Goal: Task Accomplishment & Management: Use online tool/utility

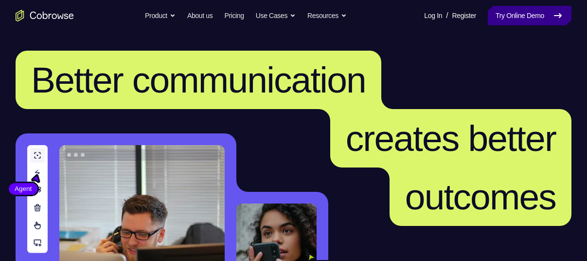
click at [494, 20] on link "Try Online Demo" at bounding box center [530, 15] width 84 height 19
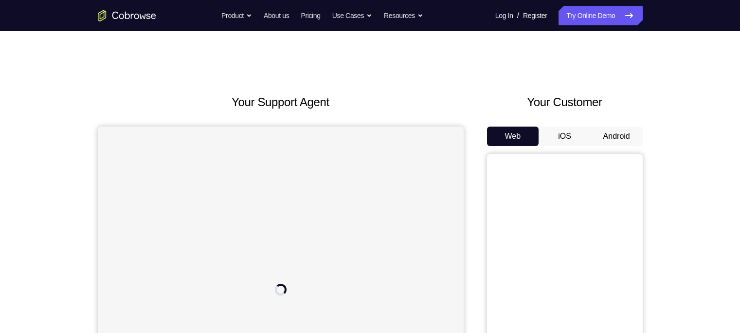
scroll to position [33, 0]
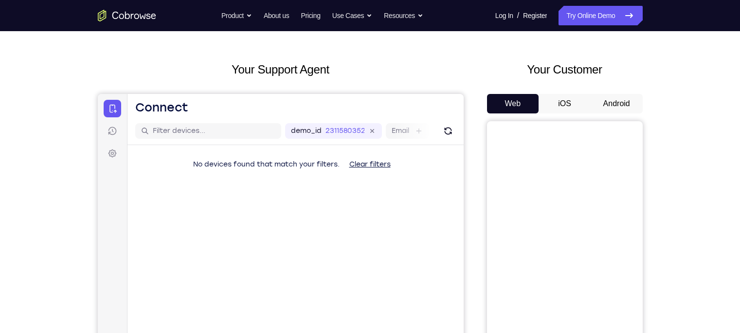
click at [587, 98] on button "Android" at bounding box center [617, 103] width 52 height 19
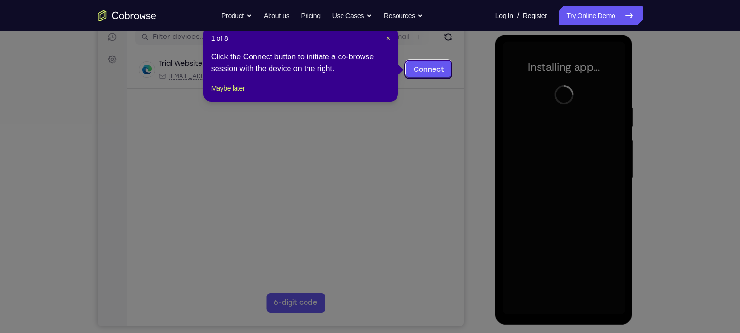
scroll to position [127, 0]
click at [386, 37] on span "×" at bounding box center [388, 38] width 4 height 8
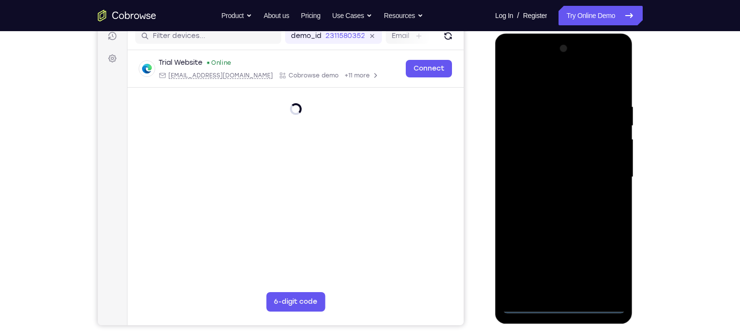
click at [562, 260] on div at bounding box center [564, 177] width 123 height 272
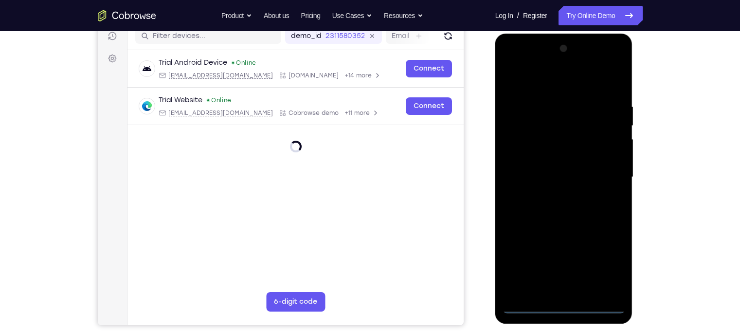
click at [562, 260] on div at bounding box center [564, 177] width 123 height 272
click at [587, 260] on div at bounding box center [564, 177] width 123 height 272
click at [545, 81] on div at bounding box center [564, 177] width 123 height 272
click at [587, 176] on div at bounding box center [564, 177] width 123 height 272
click at [558, 196] on div at bounding box center [564, 177] width 123 height 272
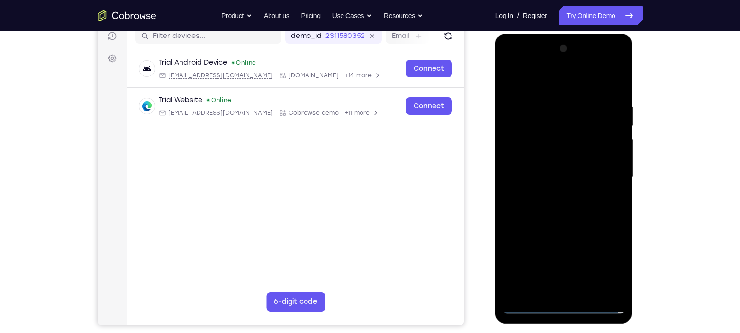
click at [561, 222] on div at bounding box center [564, 177] width 123 height 272
click at [563, 125] on div at bounding box center [564, 177] width 123 height 272
click at [587, 124] on div at bounding box center [564, 177] width 123 height 272
click at [566, 150] on div at bounding box center [564, 177] width 123 height 272
click at [552, 139] on div at bounding box center [564, 177] width 123 height 272
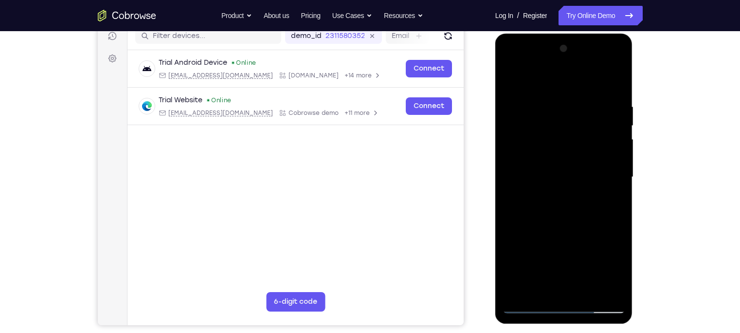
click at [579, 161] on div at bounding box center [564, 177] width 123 height 272
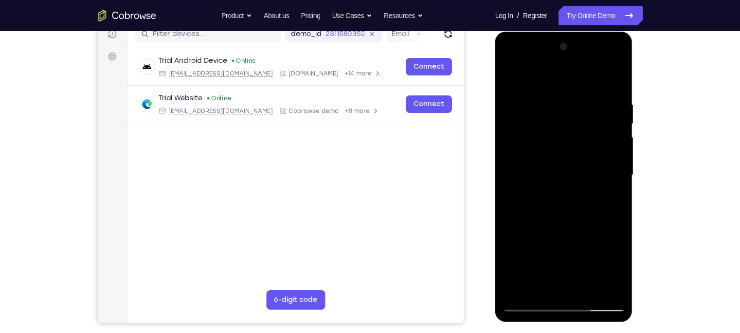
scroll to position [130, 0]
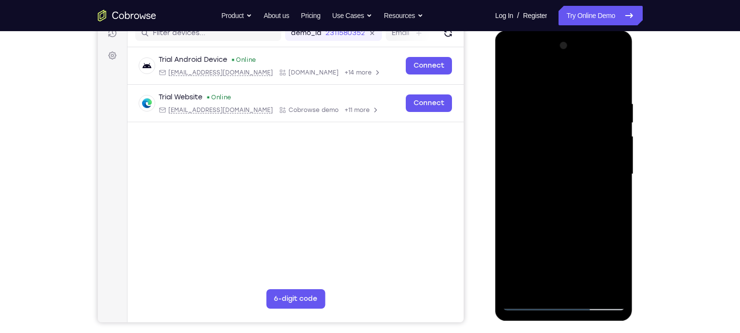
click at [583, 219] on div at bounding box center [564, 174] width 123 height 272
click at [587, 260] on div at bounding box center [564, 174] width 123 height 272
click at [567, 227] on div at bounding box center [564, 174] width 123 height 272
click at [577, 182] on div at bounding box center [564, 174] width 123 height 272
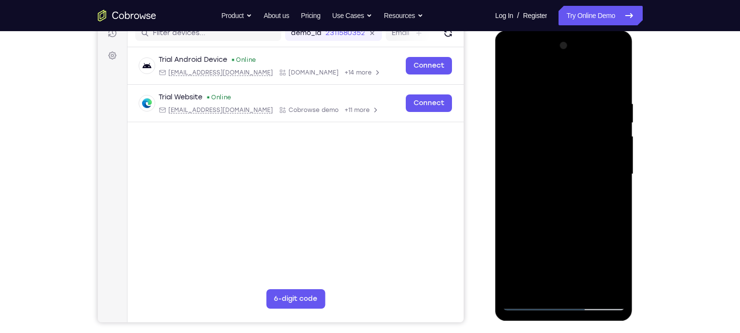
click at [528, 260] on div at bounding box center [564, 174] width 123 height 272
click at [562, 163] on div at bounding box center [564, 174] width 123 height 272
click at [587, 260] on div at bounding box center [564, 174] width 123 height 272
click at [581, 260] on div at bounding box center [564, 174] width 123 height 272
click at [567, 251] on div at bounding box center [564, 174] width 123 height 272
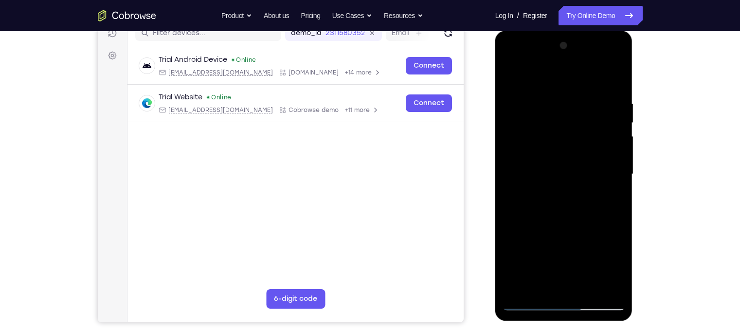
click at [571, 173] on div at bounding box center [564, 174] width 123 height 272
click at [540, 260] on div at bounding box center [564, 174] width 123 height 272
click at [587, 260] on div at bounding box center [564, 174] width 123 height 272
click at [587, 196] on div at bounding box center [564, 174] width 123 height 272
click at [512, 75] on div at bounding box center [564, 174] width 123 height 272
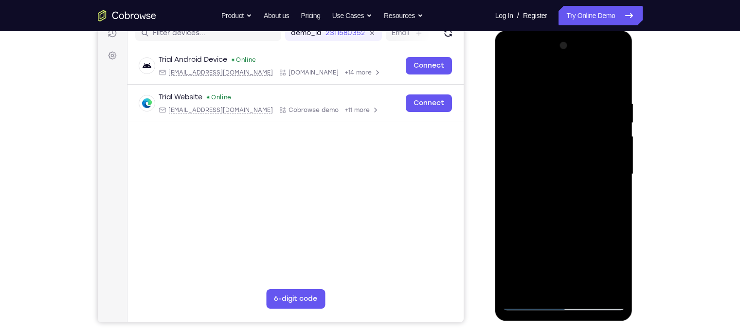
click at [512, 73] on div at bounding box center [564, 174] width 123 height 272
click at [550, 99] on div at bounding box center [564, 174] width 123 height 272
click at [587, 173] on div at bounding box center [564, 174] width 123 height 272
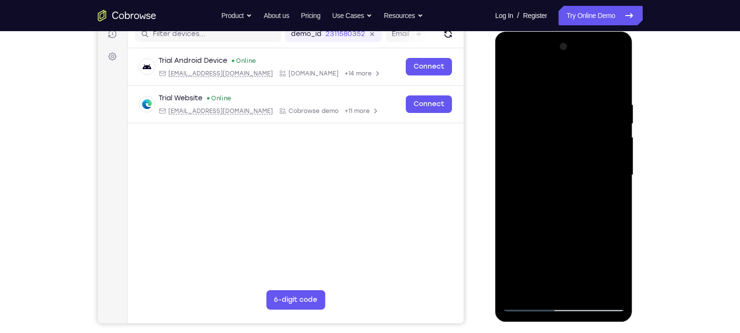
click at [587, 80] on div at bounding box center [564, 175] width 123 height 272
drag, startPoint x: 602, startPoint y: 98, endPoint x: 537, endPoint y: 98, distance: 64.7
click at [537, 98] on div at bounding box center [564, 175] width 123 height 272
click at [555, 103] on div at bounding box center [564, 175] width 123 height 272
click at [587, 186] on div at bounding box center [564, 175] width 123 height 272
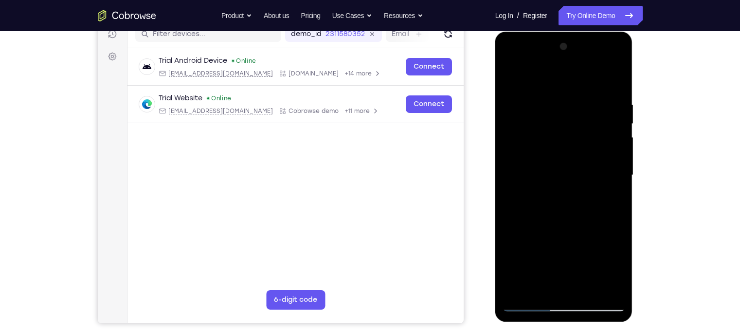
click at [587, 186] on div at bounding box center [564, 175] width 123 height 272
click at [587, 177] on div at bounding box center [564, 175] width 123 height 272
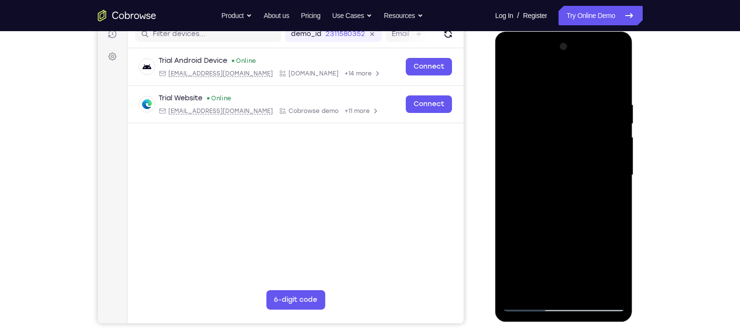
drag, startPoint x: 611, startPoint y: 176, endPoint x: 475, endPoint y: 167, distance: 136.5
click at [495, 167] on html "Online web based iOS Simulators and Android Emulators. Run iPhone, iPad, Mobile…" at bounding box center [564, 178] width 139 height 292
click at [587, 260] on div at bounding box center [564, 175] width 123 height 272
click at [587, 189] on div at bounding box center [564, 175] width 123 height 272
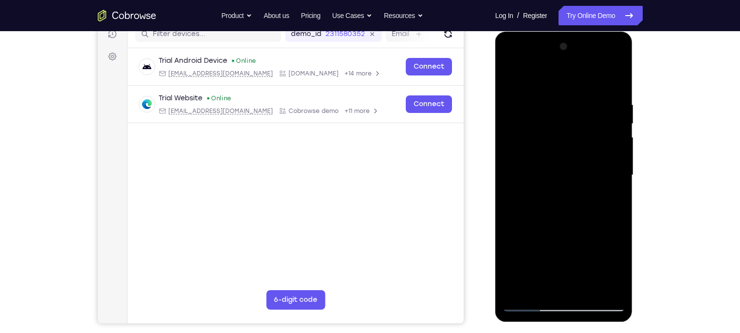
click at [587, 189] on div at bounding box center [564, 175] width 123 height 272
drag, startPoint x: 616, startPoint y: 189, endPoint x: 530, endPoint y: 188, distance: 86.1
click at [530, 188] on div at bounding box center [564, 175] width 123 height 272
click at [587, 169] on div at bounding box center [564, 175] width 123 height 272
drag, startPoint x: 617, startPoint y: 169, endPoint x: 483, endPoint y: 188, distance: 135.6
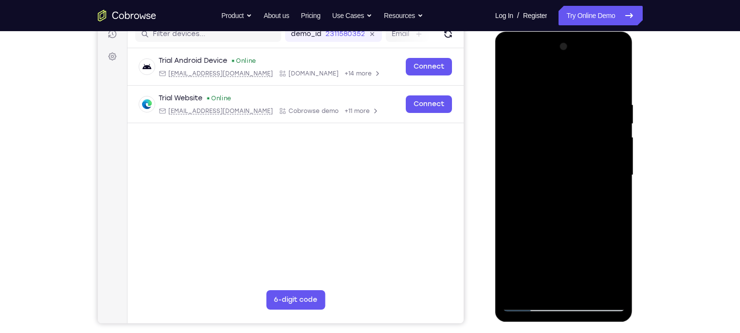
click at [495, 188] on html "Online web based iOS Simulators and Android Emulators. Run iPhone, iPad, Mobile…" at bounding box center [564, 178] width 139 height 292
drag, startPoint x: 590, startPoint y: 166, endPoint x: 483, endPoint y: 177, distance: 107.6
click at [495, 177] on html "Online web based iOS Simulators and Android Emulators. Run iPhone, iPad, Mobile…" at bounding box center [564, 178] width 139 height 292
click at [587, 260] on div at bounding box center [564, 175] width 123 height 272
click at [587, 81] on div at bounding box center [564, 175] width 123 height 272
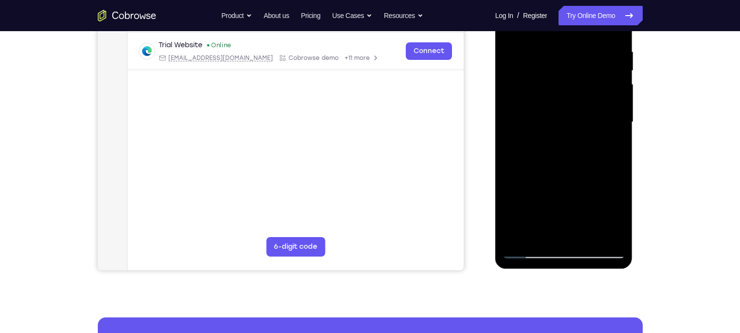
scroll to position [183, 0]
click at [587, 237] on div at bounding box center [564, 121] width 123 height 272
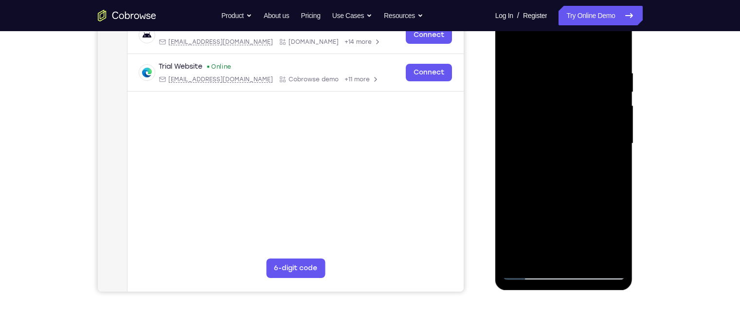
scroll to position [160, 0]
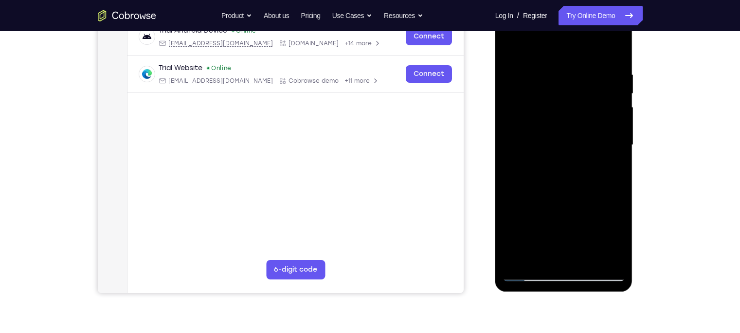
click at [536, 260] on div at bounding box center [564, 145] width 123 height 272
click at [578, 73] on div at bounding box center [564, 145] width 123 height 272
click at [587, 251] on div at bounding box center [564, 145] width 123 height 272
click at [587, 49] on div at bounding box center [564, 145] width 123 height 272
click at [585, 257] on div at bounding box center [564, 145] width 123 height 272
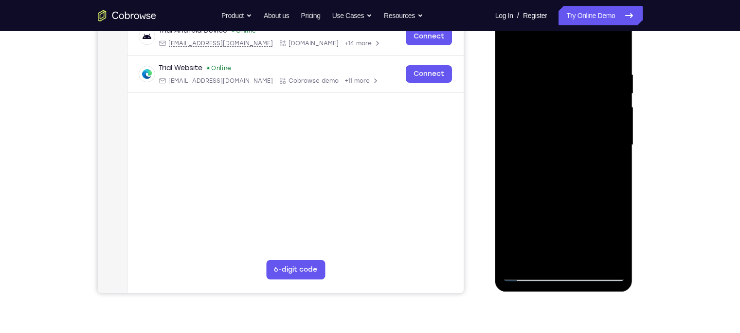
click at [566, 131] on div at bounding box center [564, 145] width 123 height 272
